Goal: Navigation & Orientation: Understand site structure

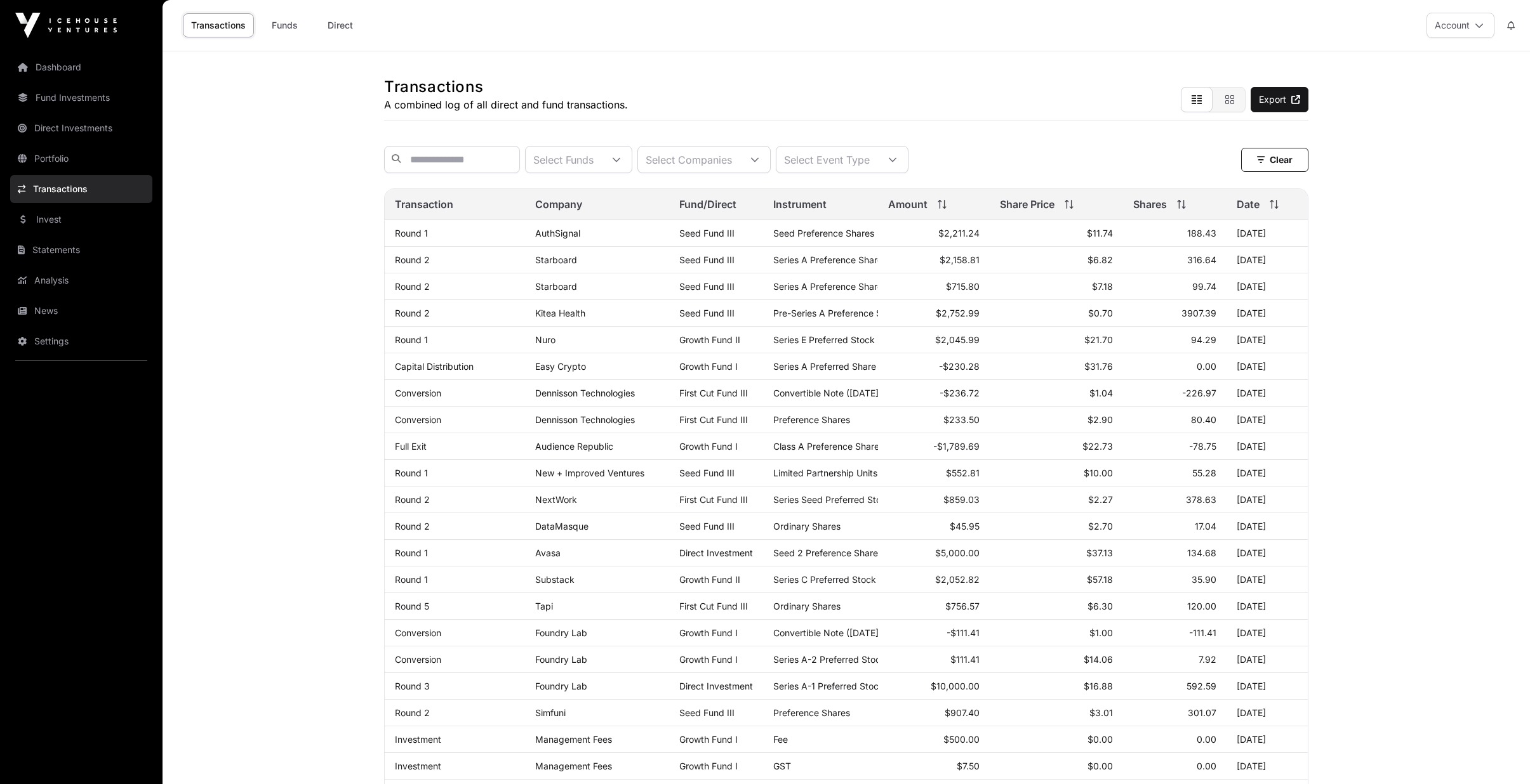
click at [48, 55] on link "Dashboard" at bounding box center [81, 67] width 142 height 28
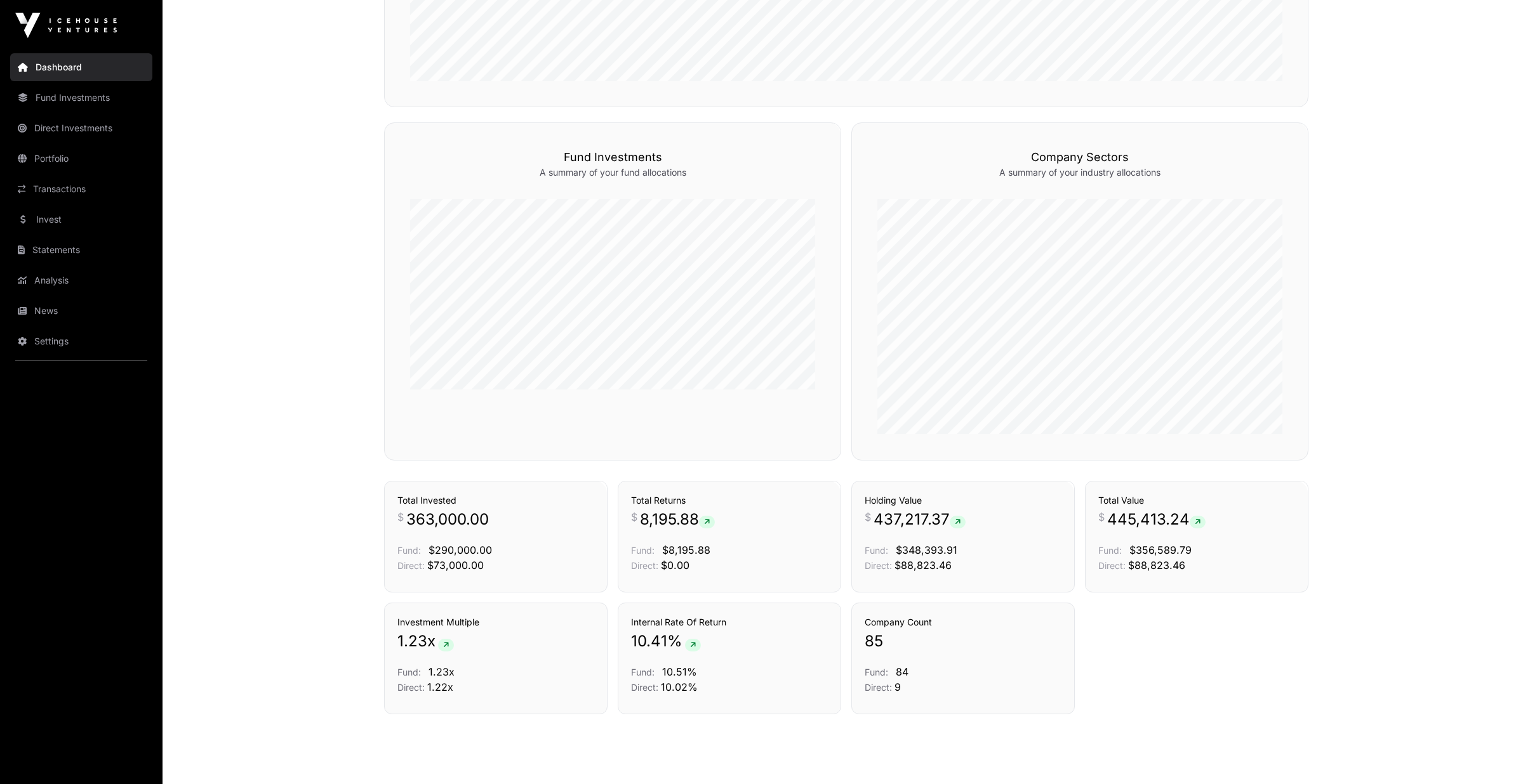
scroll to position [742, 0]
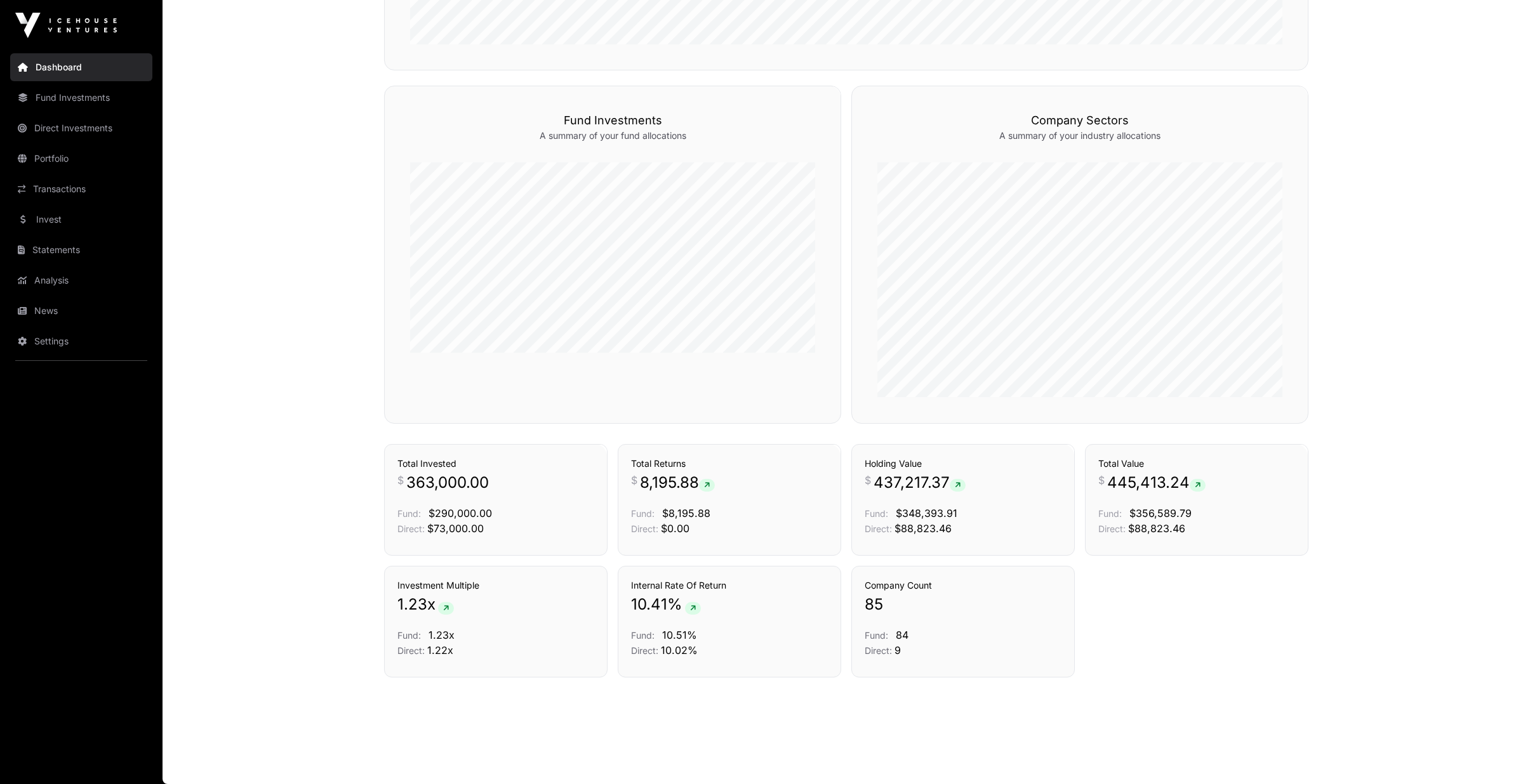
click at [41, 161] on link "Portfolio" at bounding box center [81, 158] width 142 height 28
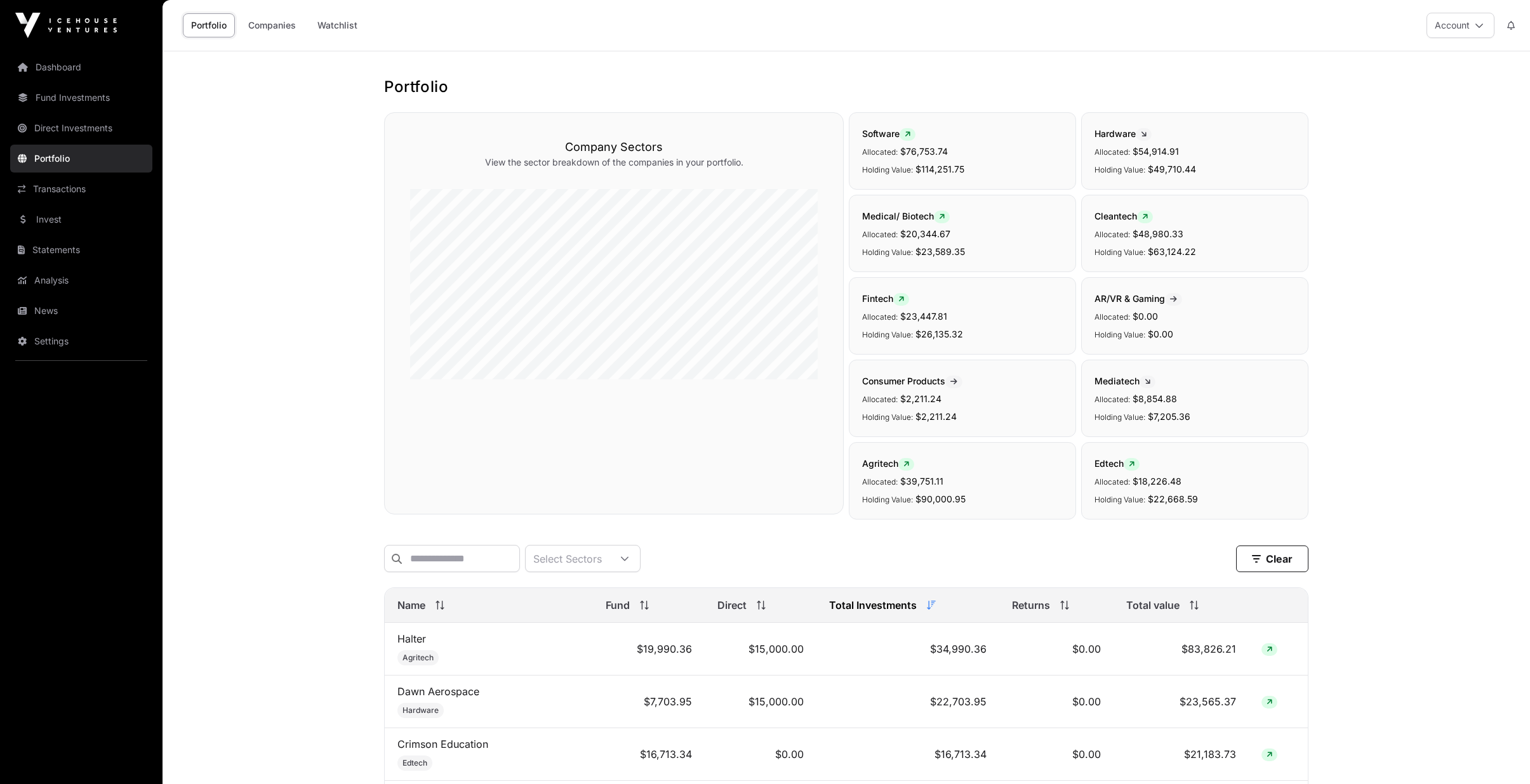
click at [53, 188] on link "Transactions" at bounding box center [81, 189] width 142 height 28
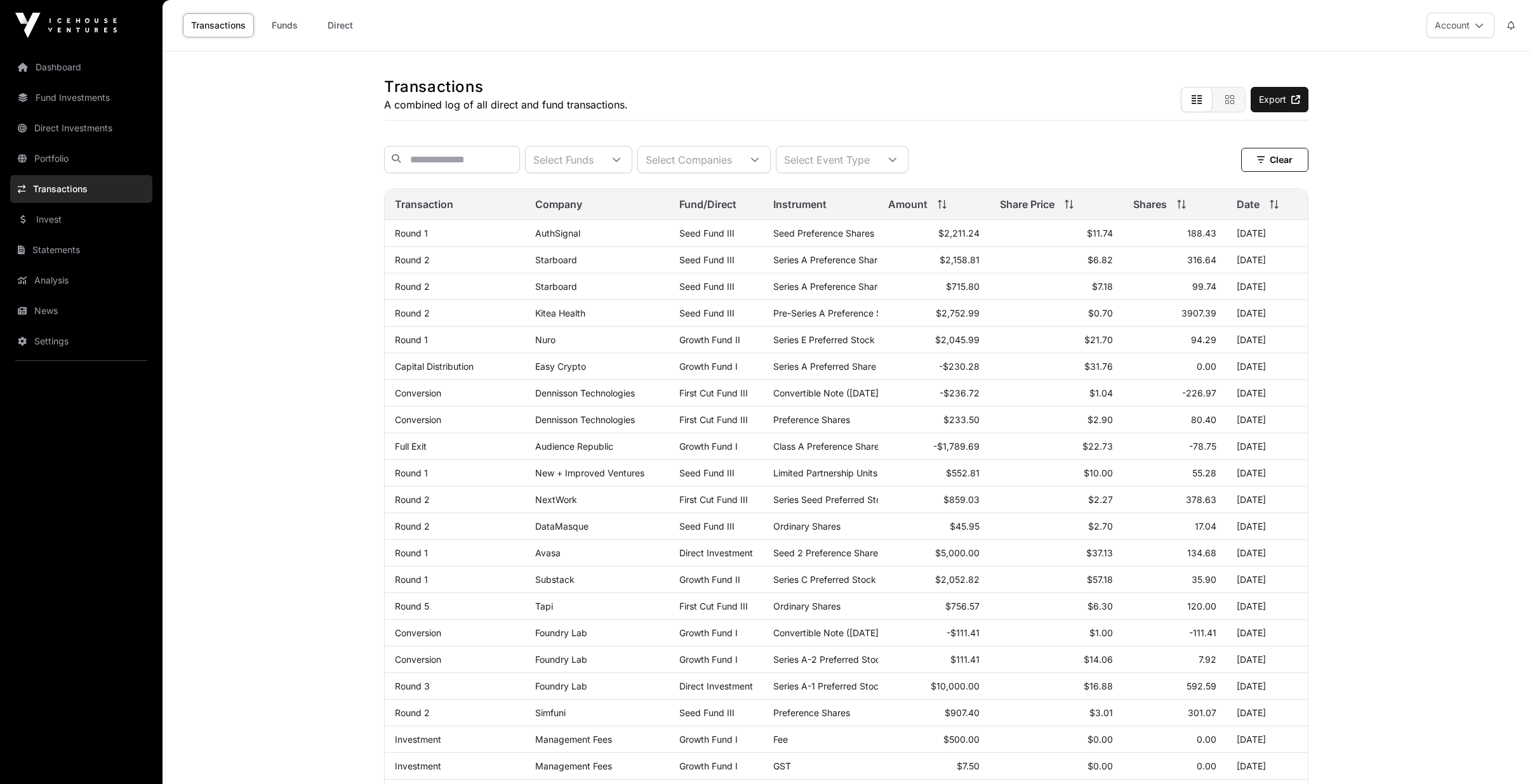
click at [61, 313] on link "News" at bounding box center [81, 311] width 142 height 28
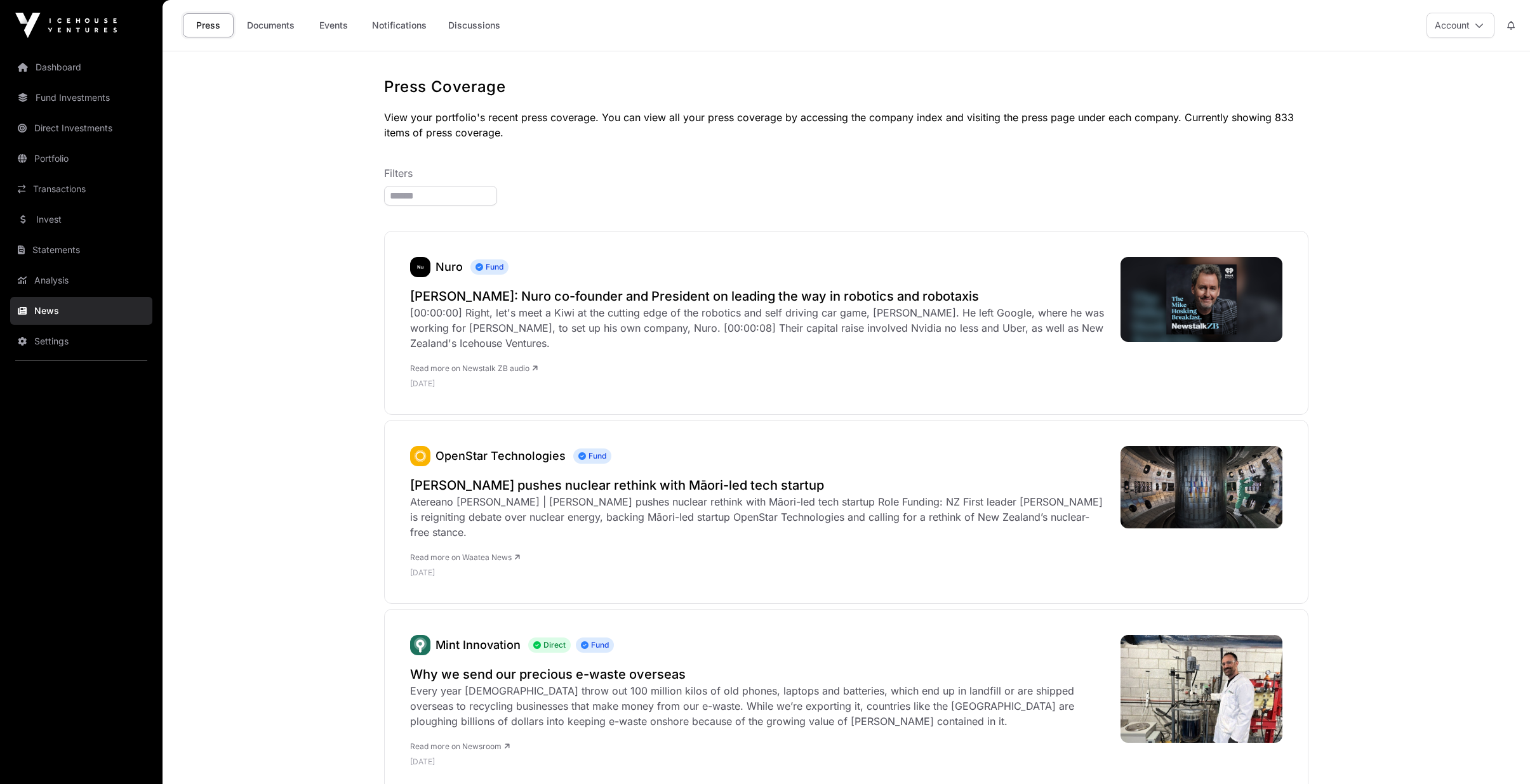
click at [335, 30] on link "Events" at bounding box center [333, 25] width 51 height 24
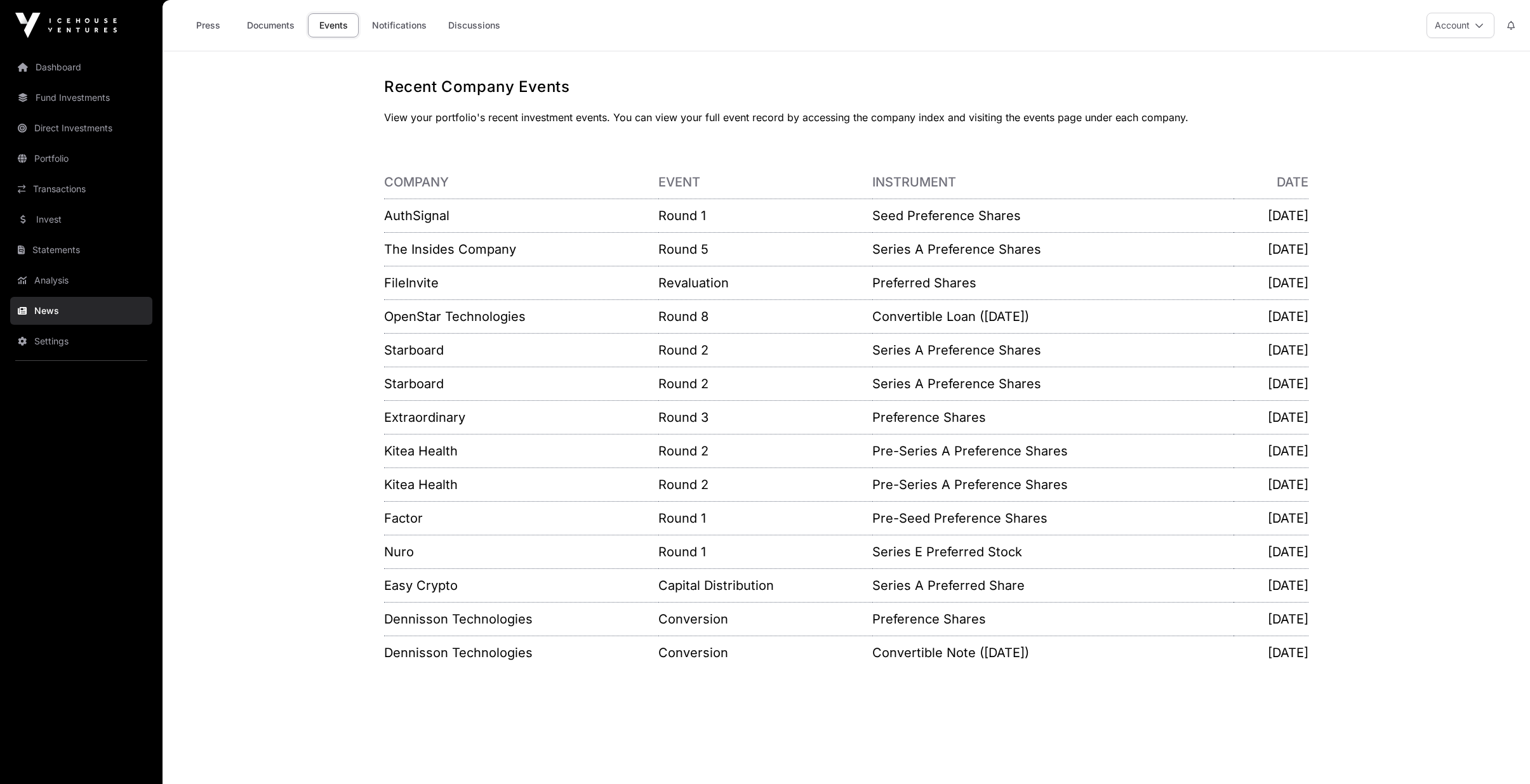
click at [412, 29] on link "Notifications" at bounding box center [399, 25] width 71 height 24
click at [70, 61] on link "Dashboard" at bounding box center [81, 67] width 142 height 28
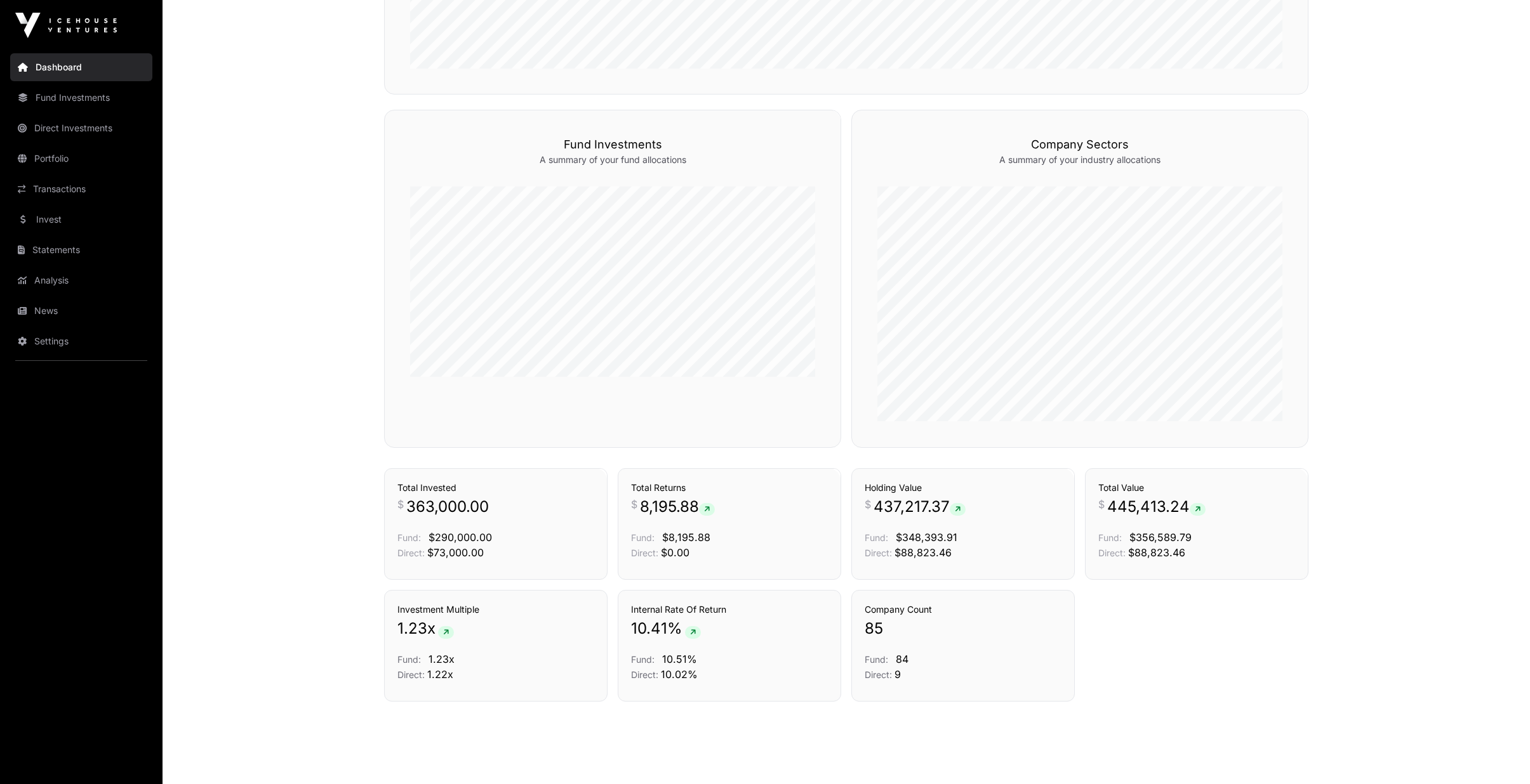
scroll to position [742, 0]
